Goal: Information Seeking & Learning: Compare options

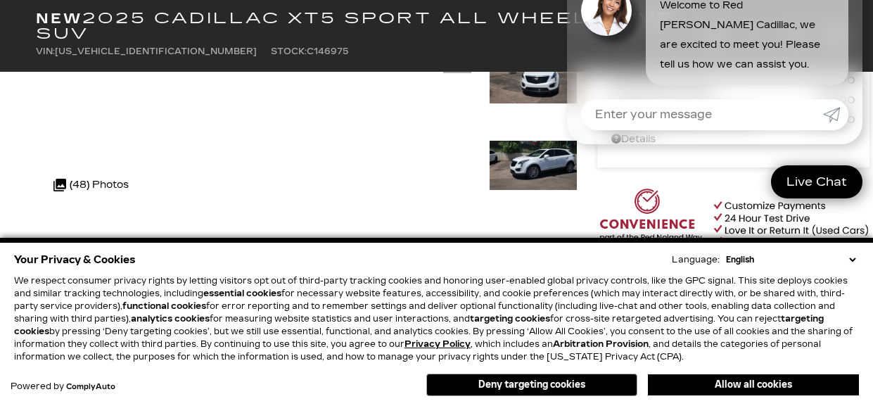
scroll to position [291, 0]
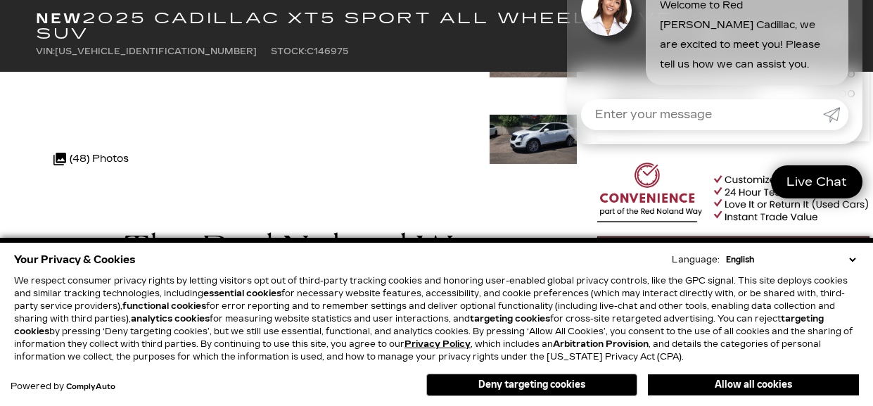
click at [855, 253] on select "English Spanish / Español English / [GEOGRAPHIC_DATA] Korean / 한국어 Vietnamese /…" at bounding box center [790, 259] width 136 height 13
click at [850, 253] on select "English Spanish / Español English / [GEOGRAPHIC_DATA] Korean / 한국어 Vietnamese /…" at bounding box center [790, 259] width 136 height 13
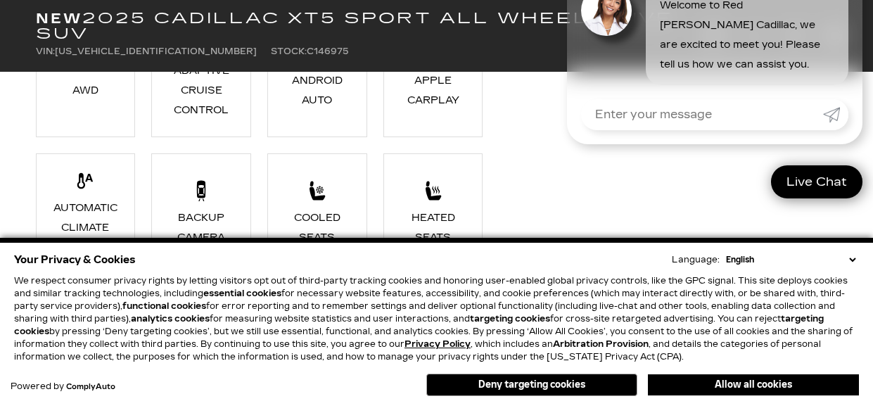
scroll to position [863, 0]
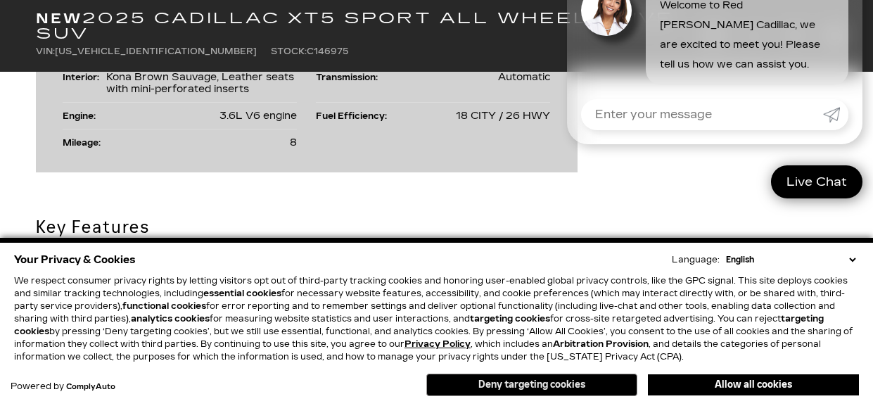
click at [516, 382] on button "Deny targeting cookies" at bounding box center [531, 384] width 211 height 22
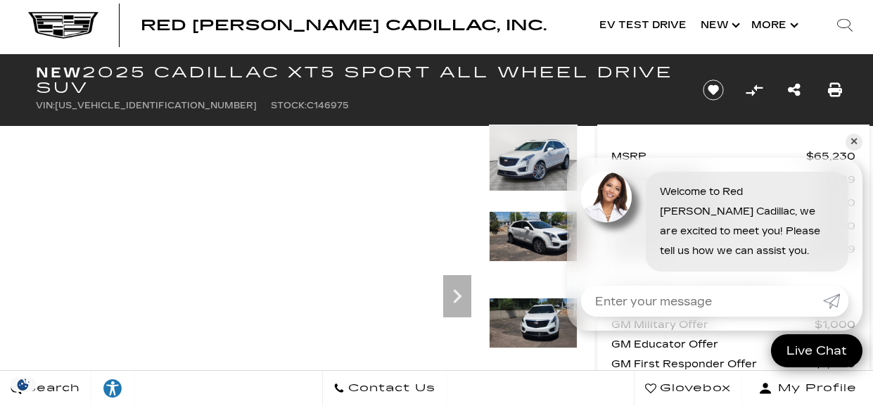
scroll to position [44, 0]
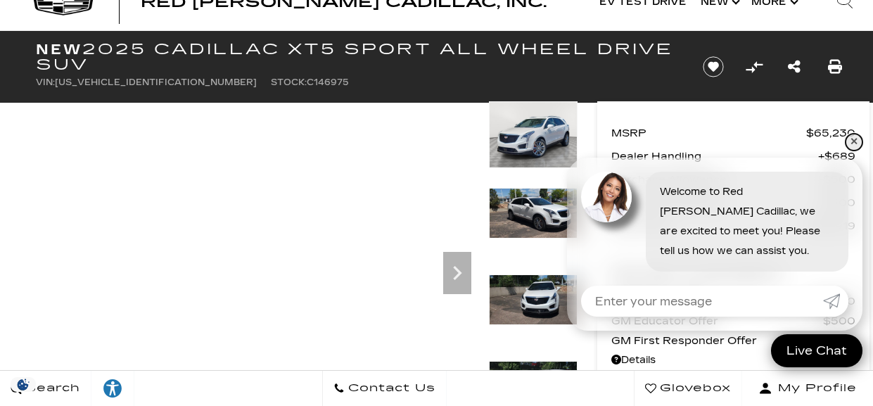
click at [851, 141] on link "✕" at bounding box center [853, 142] width 17 height 17
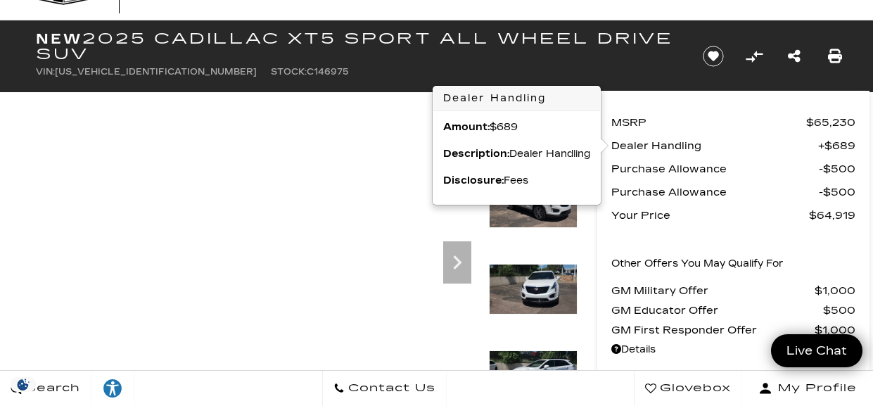
scroll to position [58, 0]
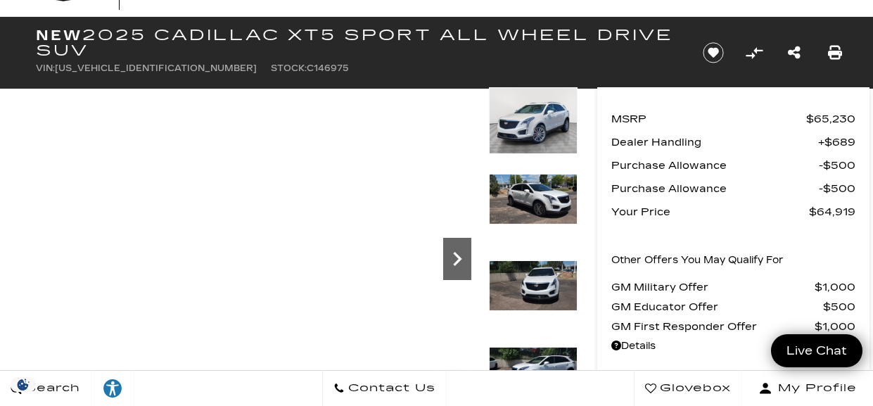
click at [458, 258] on icon "Next" at bounding box center [457, 259] width 8 height 14
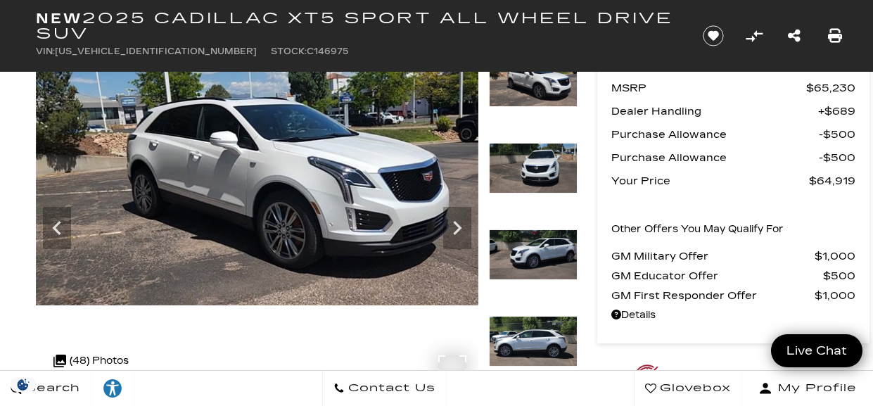
scroll to position [88, 0]
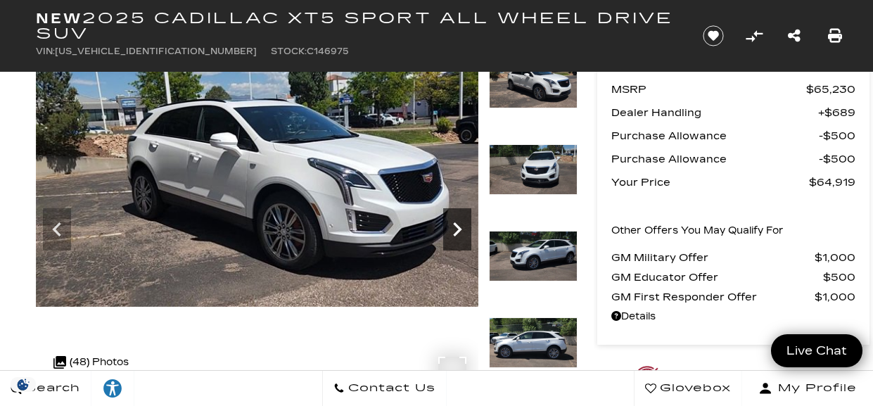
click at [457, 225] on icon "Next" at bounding box center [457, 229] width 8 height 14
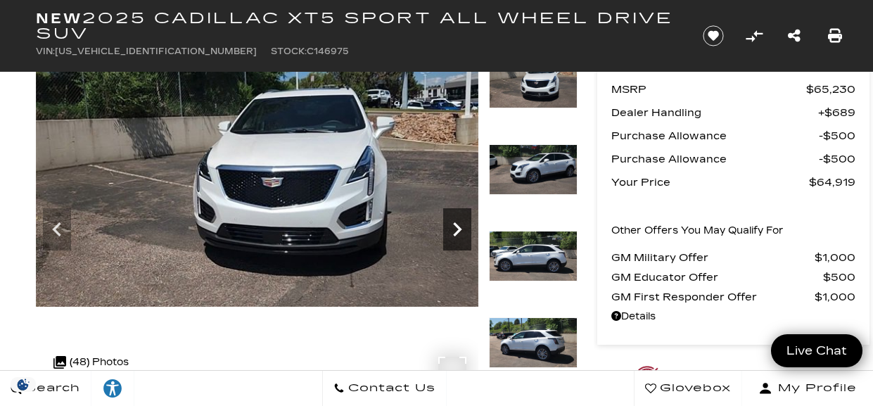
click at [457, 224] on icon "Next" at bounding box center [457, 229] width 8 height 14
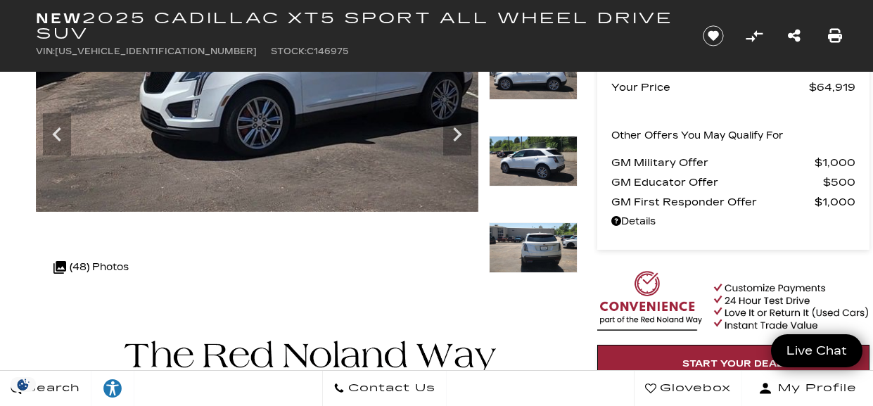
scroll to position [0, 0]
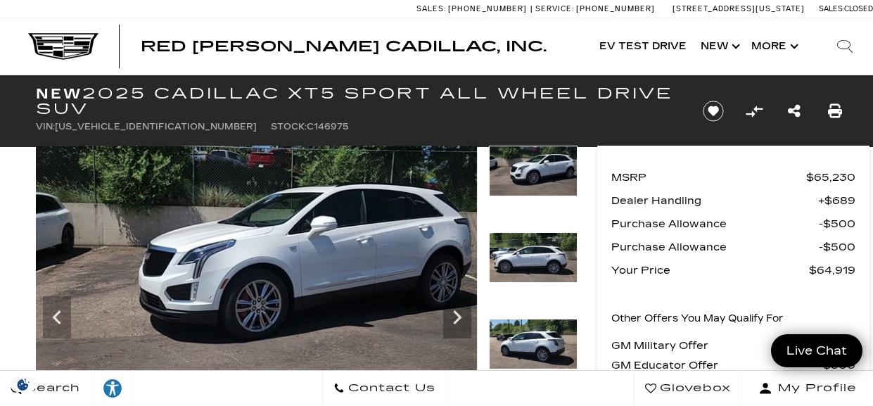
click at [274, 208] on img at bounding box center [255, 270] width 442 height 249
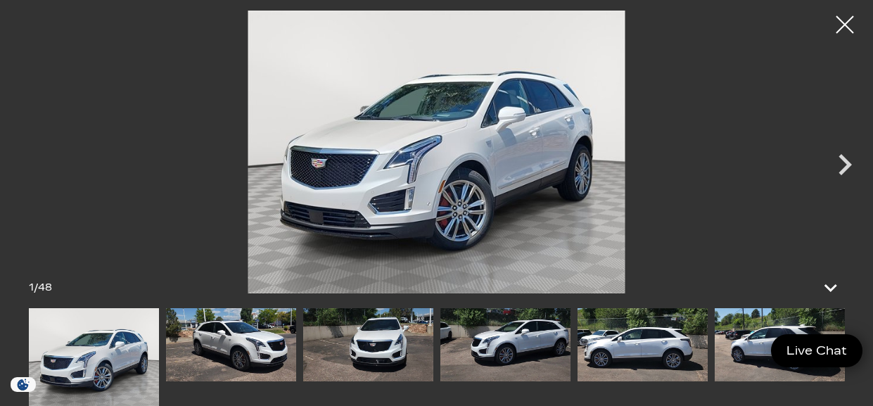
click at [598, 337] on img at bounding box center [642, 344] width 130 height 73
click at [648, 350] on img at bounding box center [642, 344] width 130 height 73
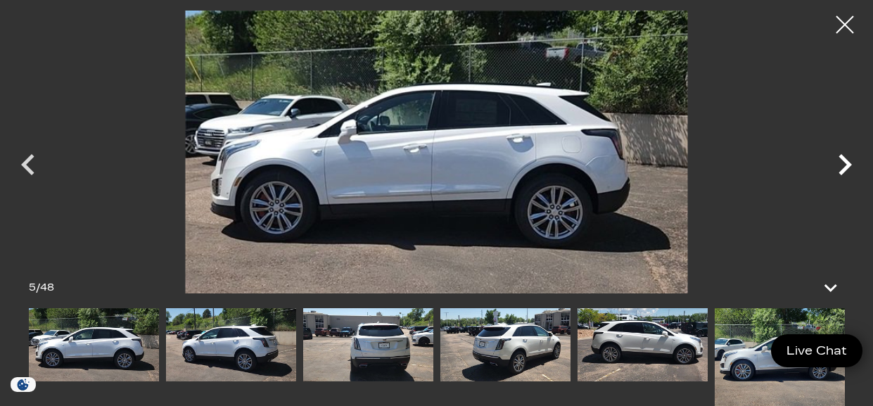
click at [845, 163] on icon "Next" at bounding box center [844, 164] width 42 height 42
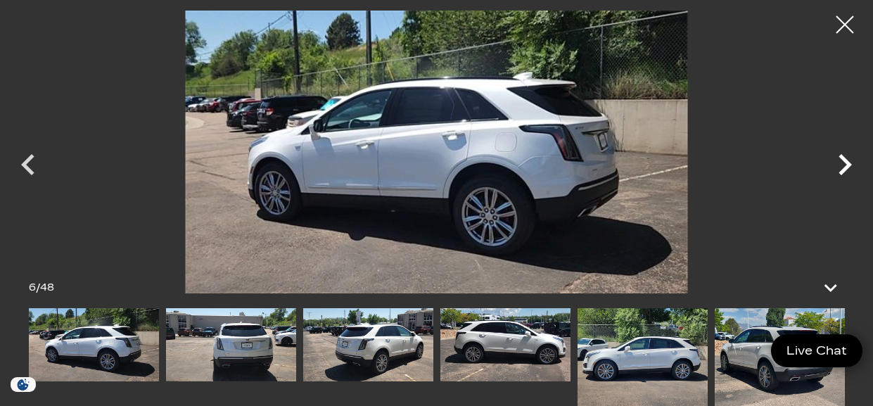
click at [842, 161] on icon "Next" at bounding box center [844, 164] width 42 height 42
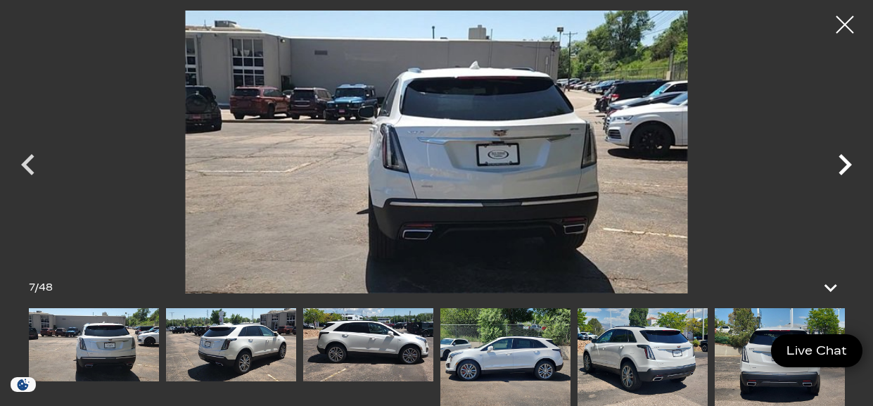
click at [842, 160] on icon "Next" at bounding box center [844, 164] width 13 height 21
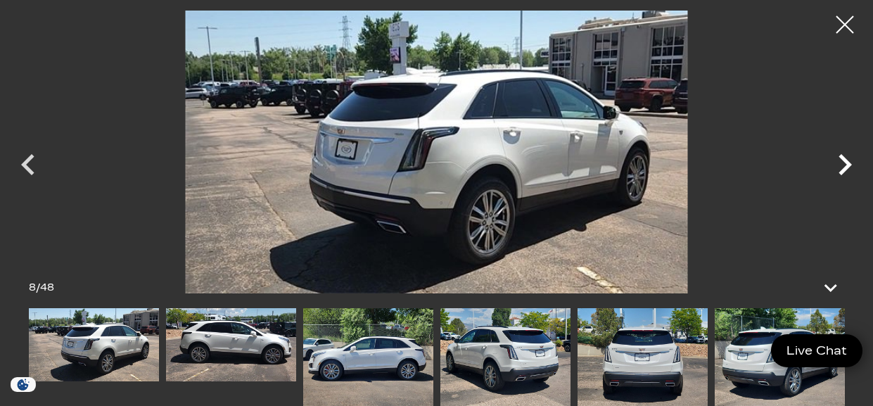
click at [842, 160] on icon "Next" at bounding box center [844, 164] width 13 height 21
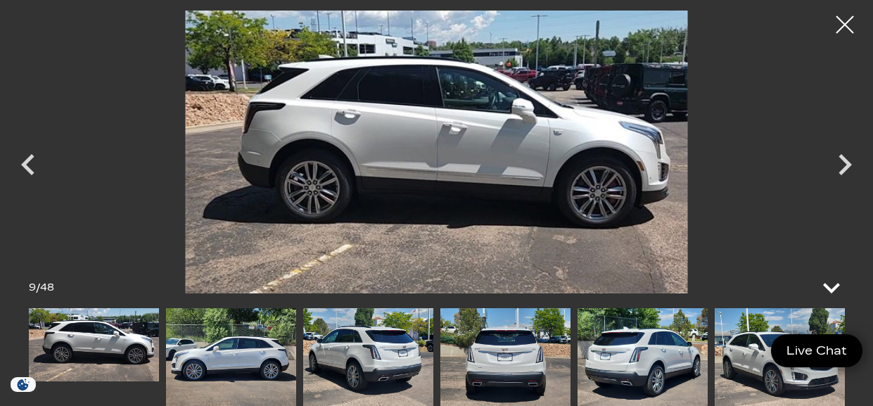
drag, startPoint x: 828, startPoint y: 288, endPoint x: 834, endPoint y: 274, distance: 15.4
click at [827, 285] on icon at bounding box center [831, 288] width 34 height 34
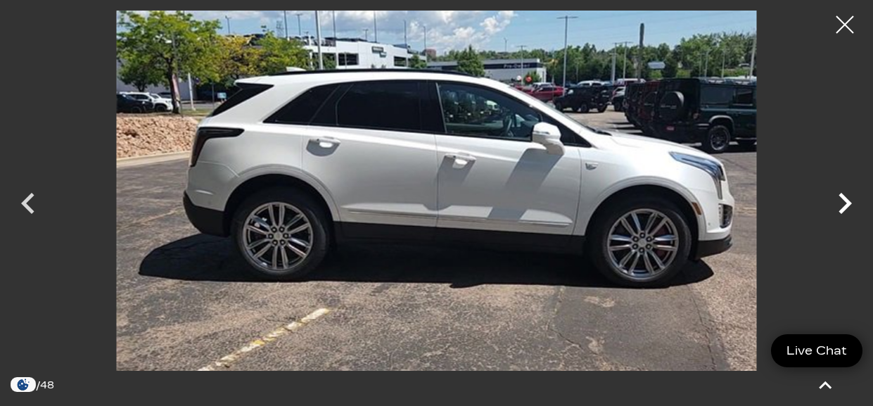
click at [840, 200] on icon "Next" at bounding box center [844, 203] width 42 height 42
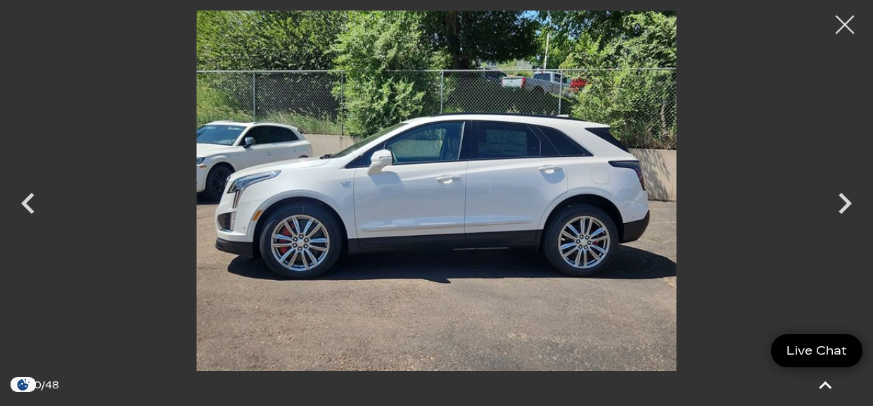
click at [843, 25] on div at bounding box center [844, 24] width 37 height 37
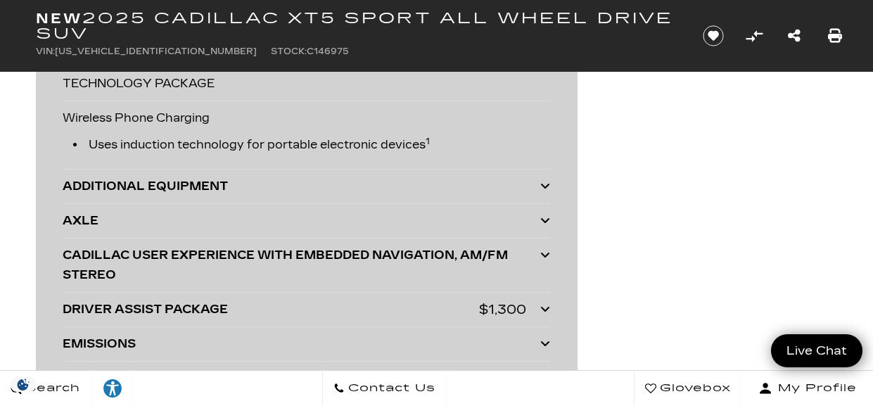
scroll to position [3837, 0]
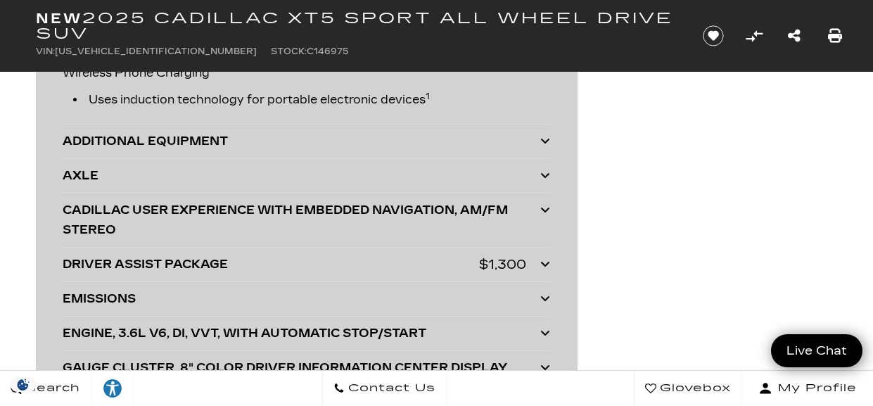
click at [544, 136] on icon at bounding box center [545, 140] width 10 height 11
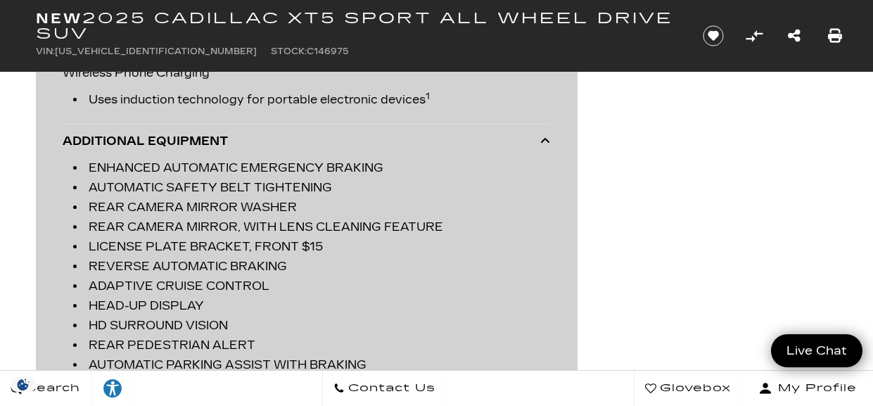
click at [544, 136] on icon at bounding box center [545, 140] width 10 height 11
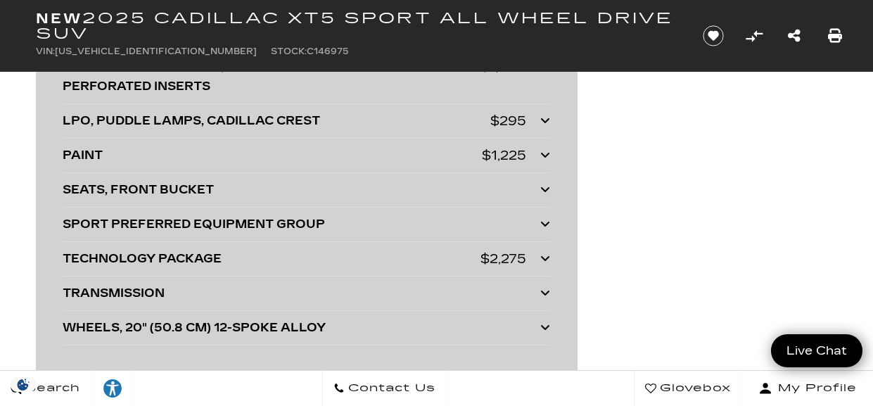
scroll to position [4193, 0]
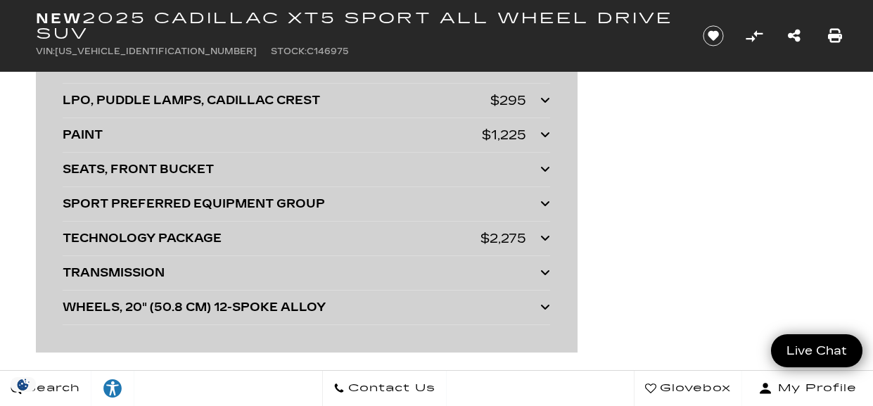
click at [544, 129] on icon at bounding box center [545, 134] width 10 height 11
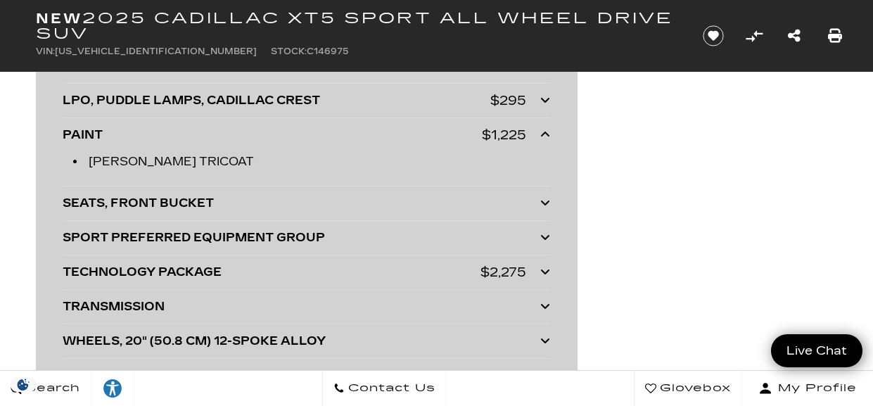
click at [544, 129] on icon at bounding box center [545, 134] width 10 height 11
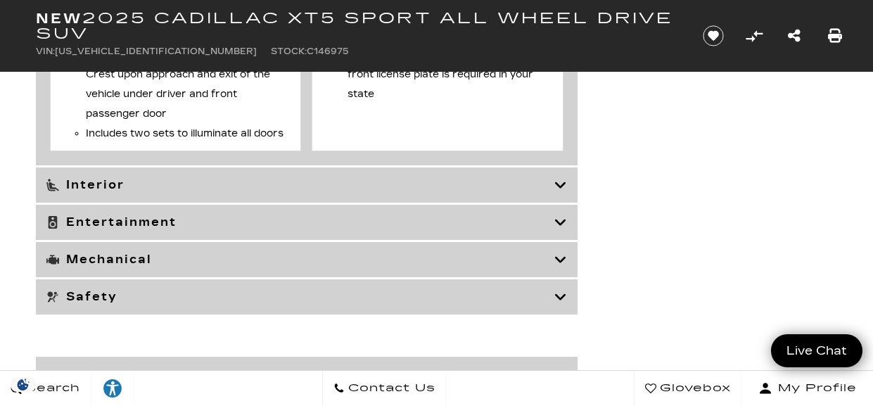
scroll to position [6285, 0]
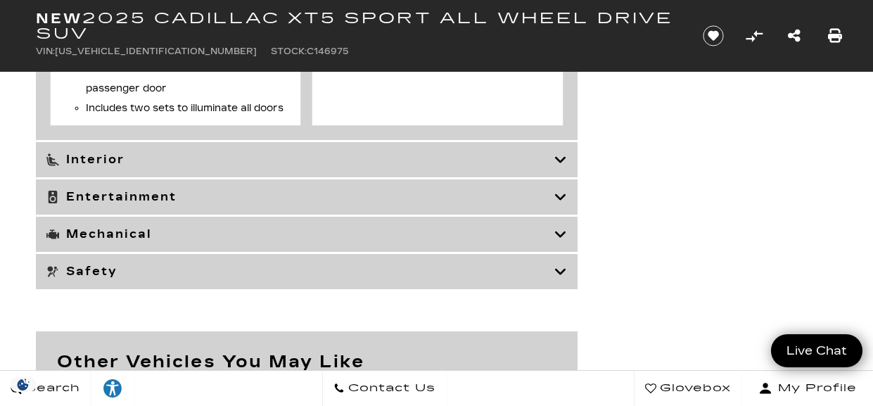
click at [560, 167] on icon at bounding box center [560, 160] width 13 height 14
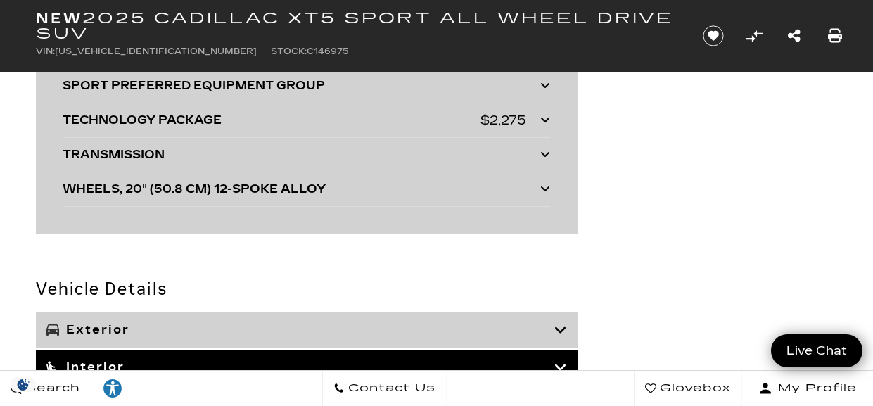
scroll to position [4395, 0]
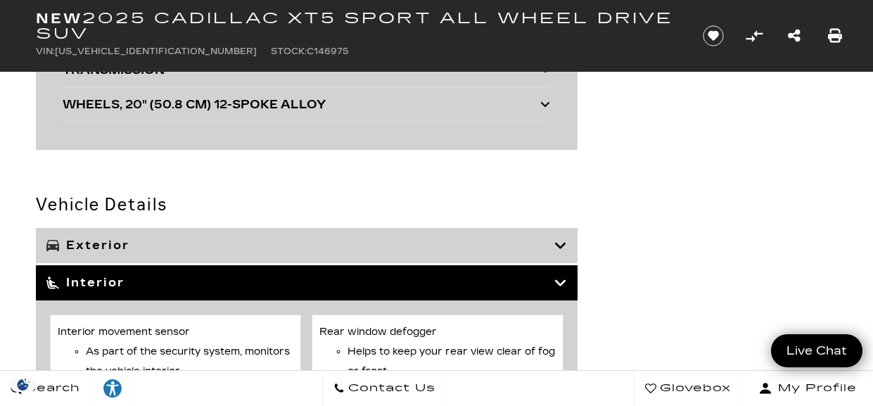
drag, startPoint x: 560, startPoint y: 277, endPoint x: 598, endPoint y: 262, distance: 41.7
click at [560, 278] on icon at bounding box center [560, 283] width 13 height 14
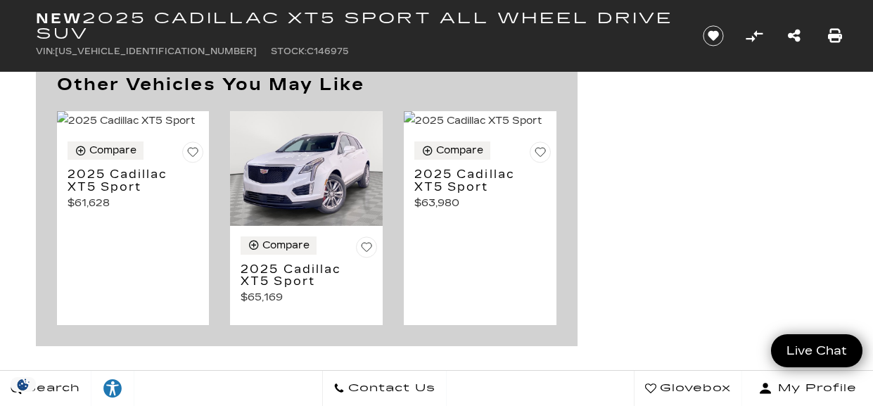
scroll to position [4781, 0]
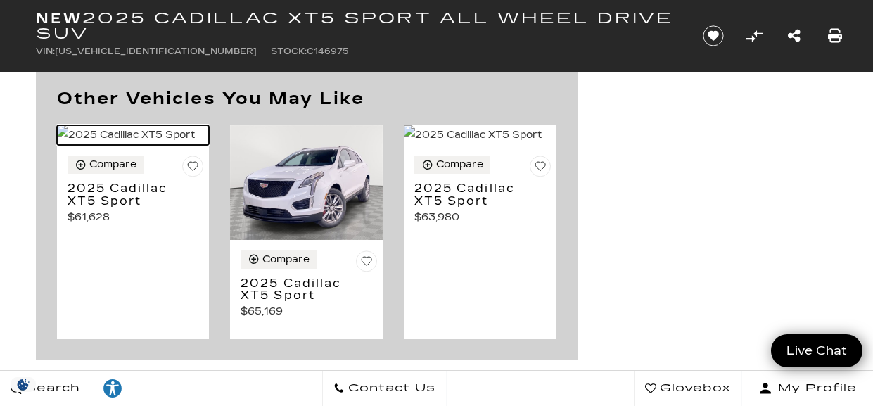
click at [127, 145] on img at bounding box center [133, 135] width 153 height 20
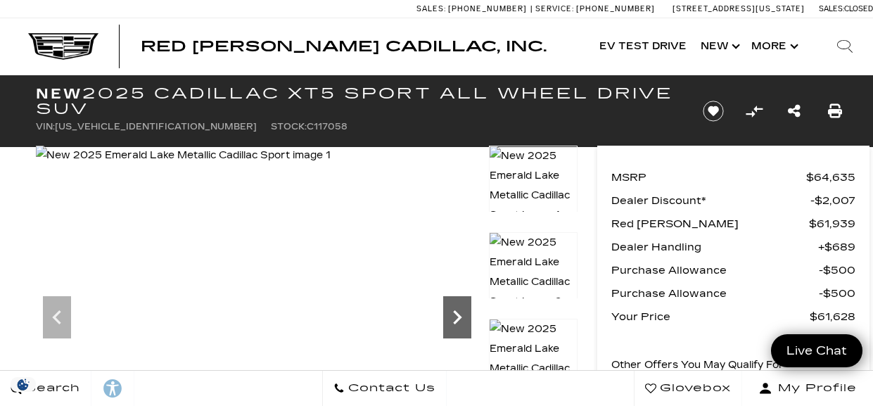
click at [459, 312] on icon "Next" at bounding box center [457, 317] width 28 height 28
click at [456, 313] on icon "Next" at bounding box center [457, 317] width 8 height 14
click at [458, 312] on icon "Next" at bounding box center [457, 317] width 28 height 28
click at [454, 314] on icon "Next" at bounding box center [457, 317] width 28 height 28
click at [462, 310] on icon "Next" at bounding box center [457, 317] width 28 height 28
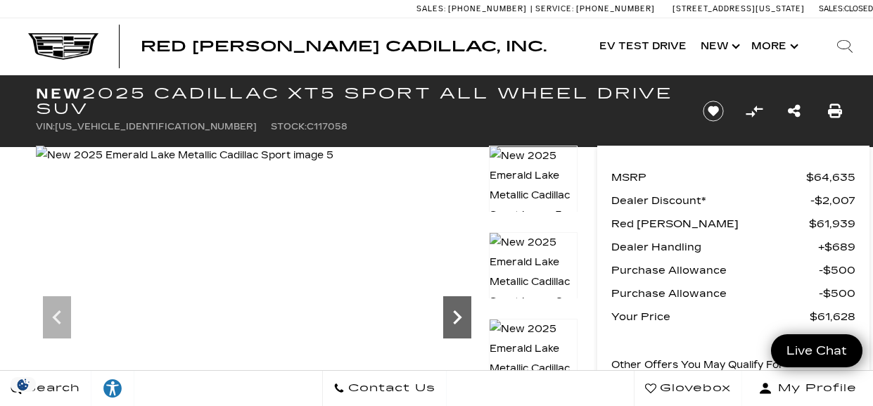
click at [457, 312] on icon "Next" at bounding box center [457, 317] width 28 height 28
click at [454, 309] on icon "Next" at bounding box center [457, 317] width 28 height 28
click at [497, 330] on img at bounding box center [533, 359] width 89 height 80
